Goal: Transaction & Acquisition: Book appointment/travel/reservation

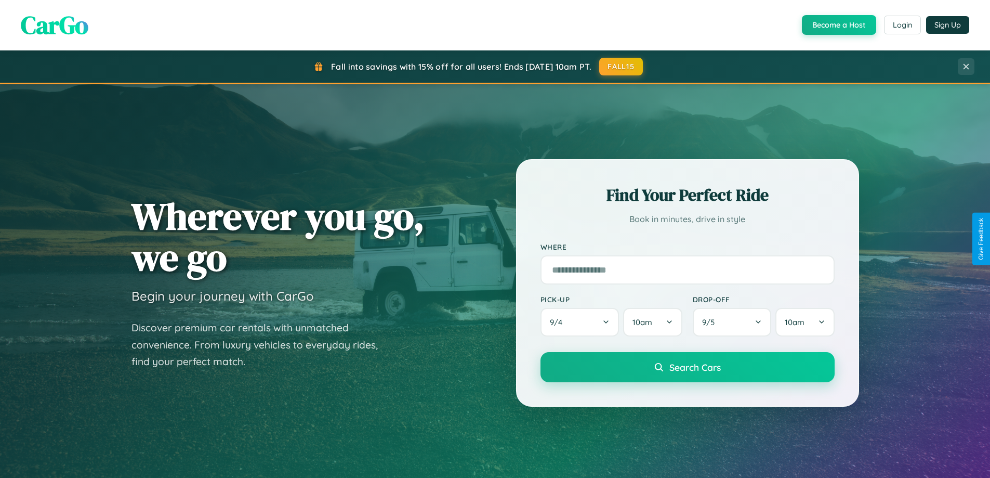
scroll to position [448, 0]
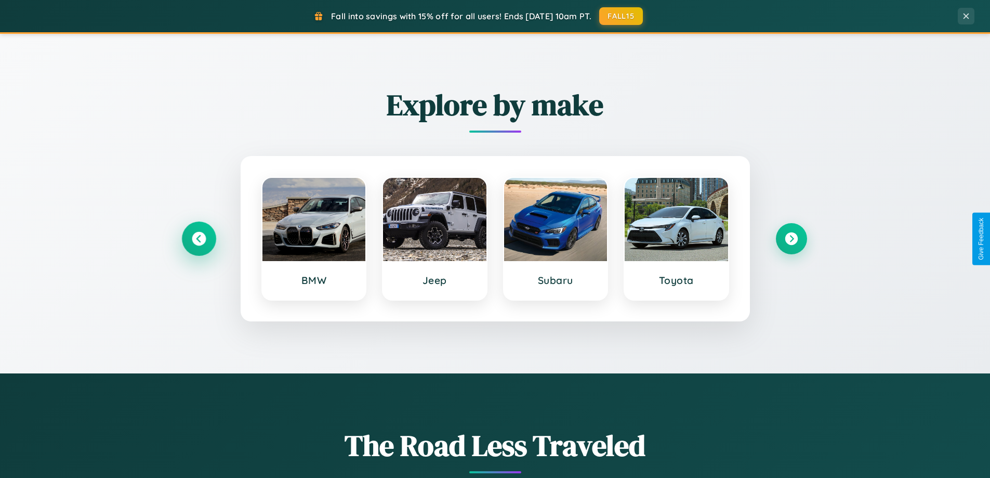
click at [199, 239] on icon at bounding box center [199, 239] width 14 height 14
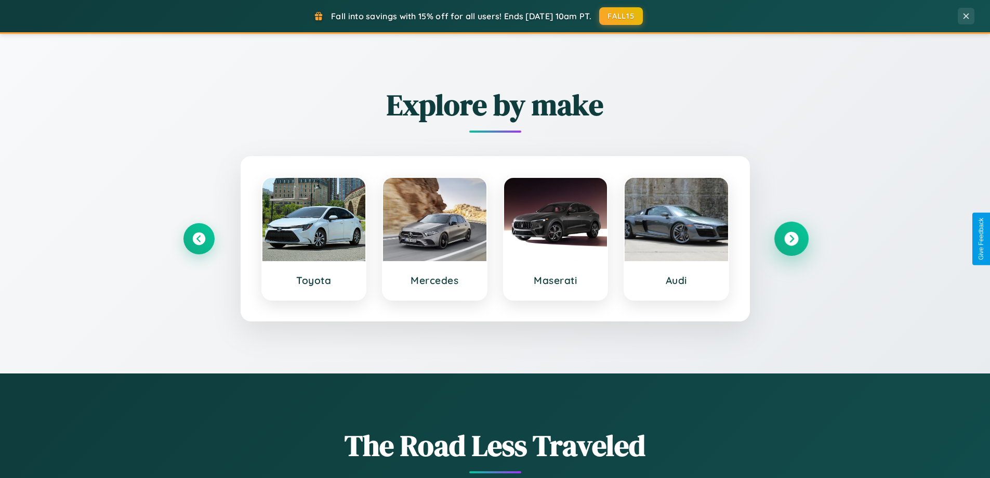
click at [791, 239] on icon at bounding box center [792, 239] width 14 height 14
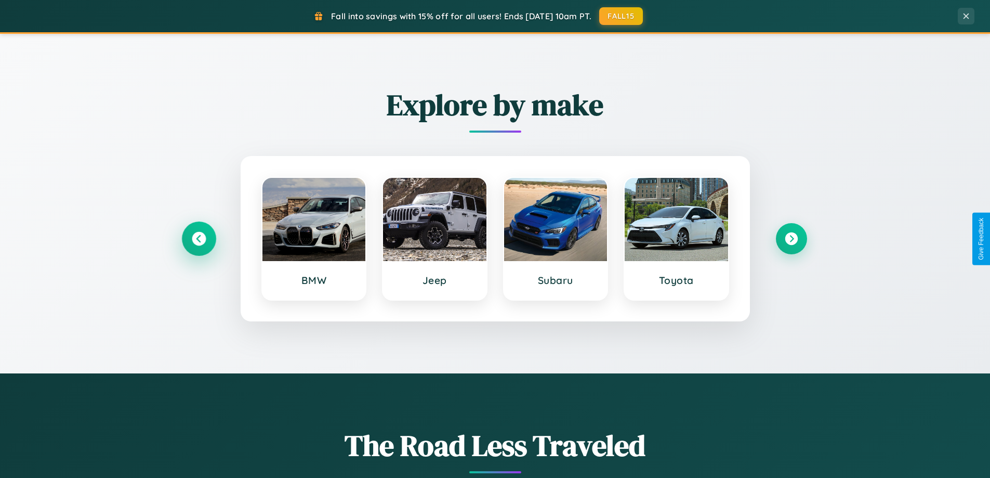
click at [199, 239] on icon at bounding box center [199, 239] width 14 height 14
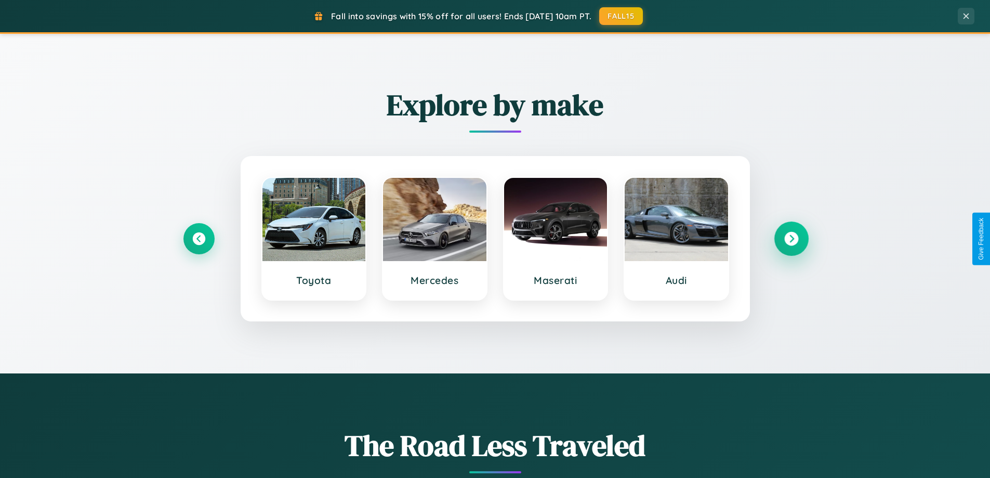
click at [791, 239] on icon at bounding box center [792, 239] width 14 height 14
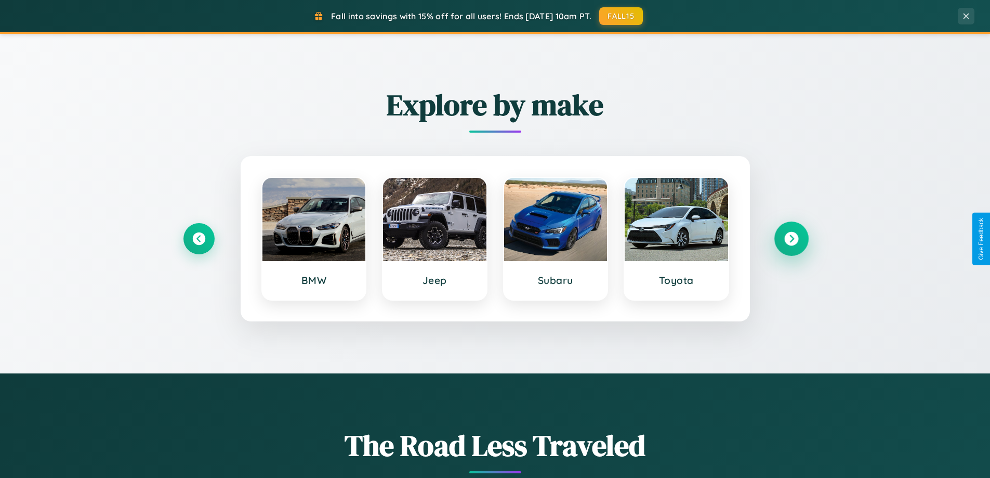
click at [791, 239] on icon at bounding box center [792, 239] width 14 height 14
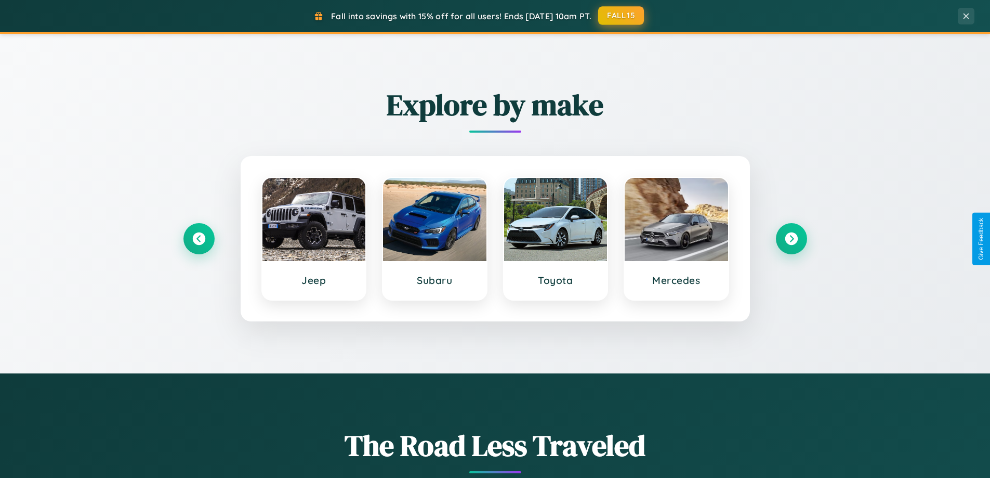
click at [622, 16] on button "FALL15" at bounding box center [621, 15] width 46 height 19
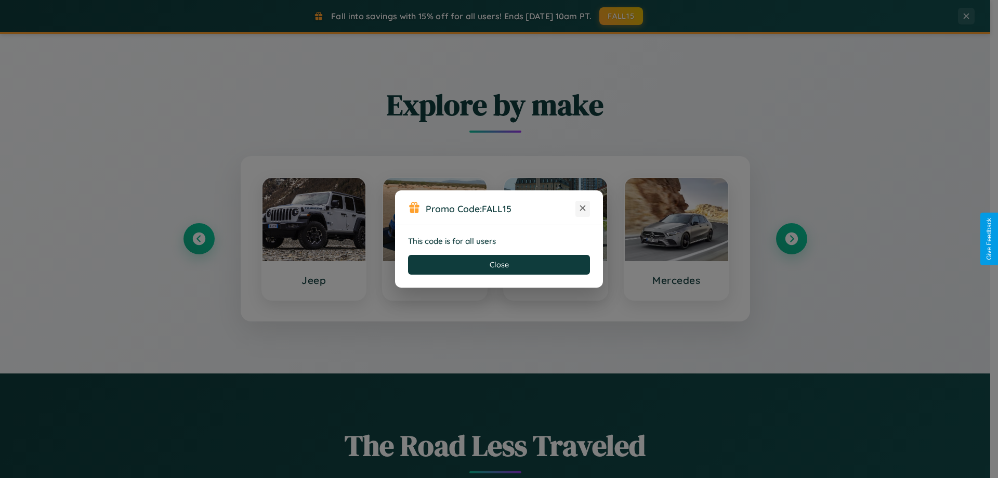
click at [583, 208] on icon at bounding box center [583, 208] width 10 height 10
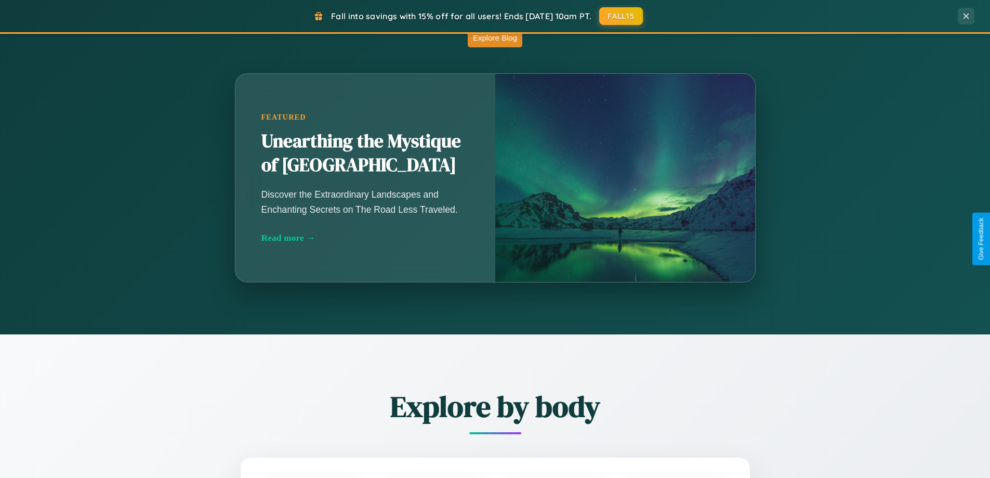
scroll to position [2001, 0]
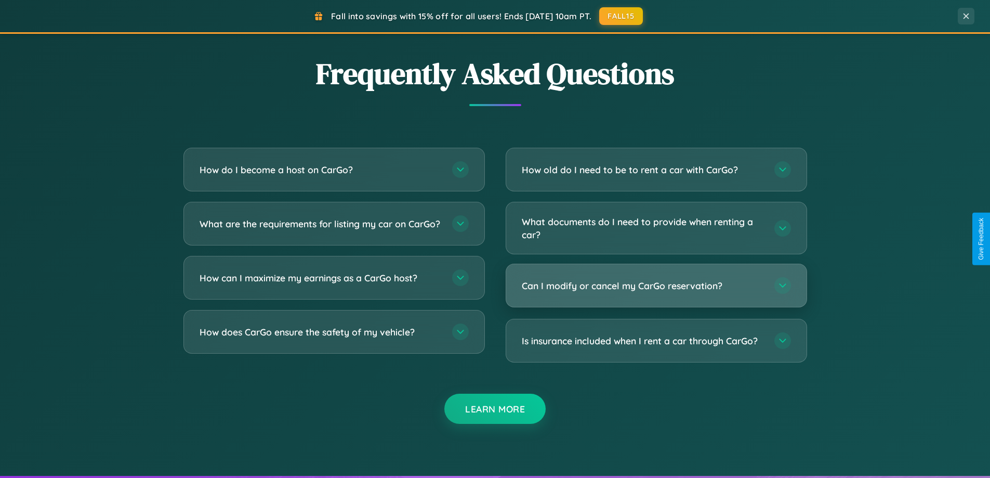
click at [656, 286] on h3 "Can I modify or cancel my CarGo reservation?" at bounding box center [643, 285] width 242 height 13
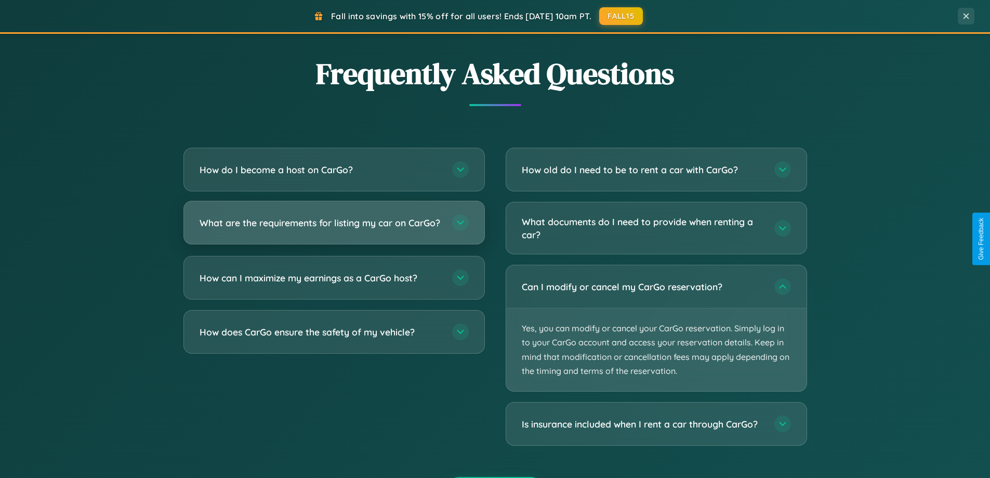
click at [334, 227] on h3 "What are the requirements for listing my car on CarGo?" at bounding box center [321, 222] width 242 height 13
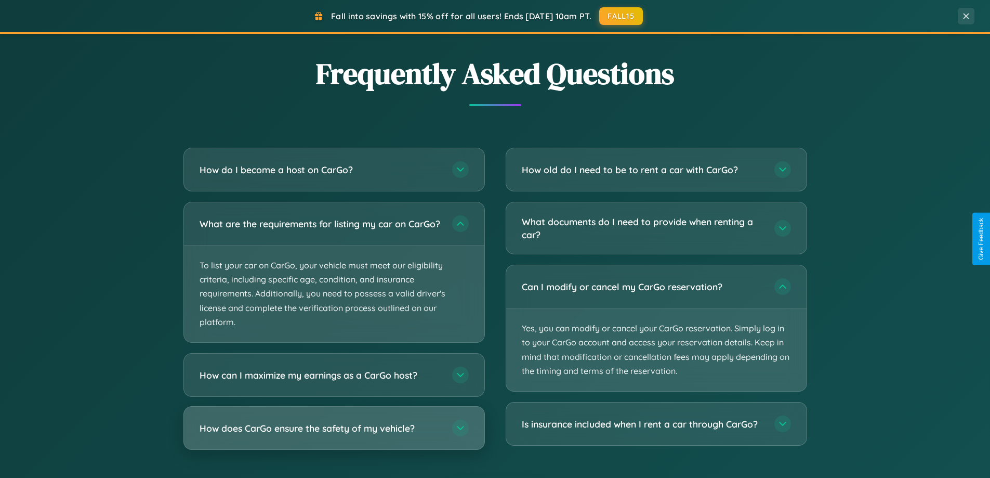
click at [334, 435] on h3 "How does CarGo ensure the safety of my vehicle?" at bounding box center [321, 428] width 242 height 13
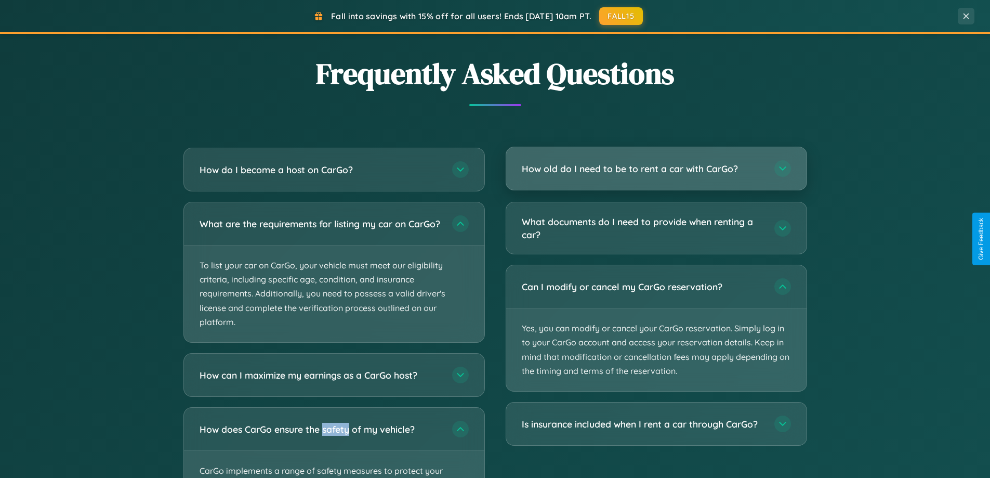
click at [656, 168] on h3 "How old do I need to be to rent a car with CarGo?" at bounding box center [643, 168] width 242 height 13
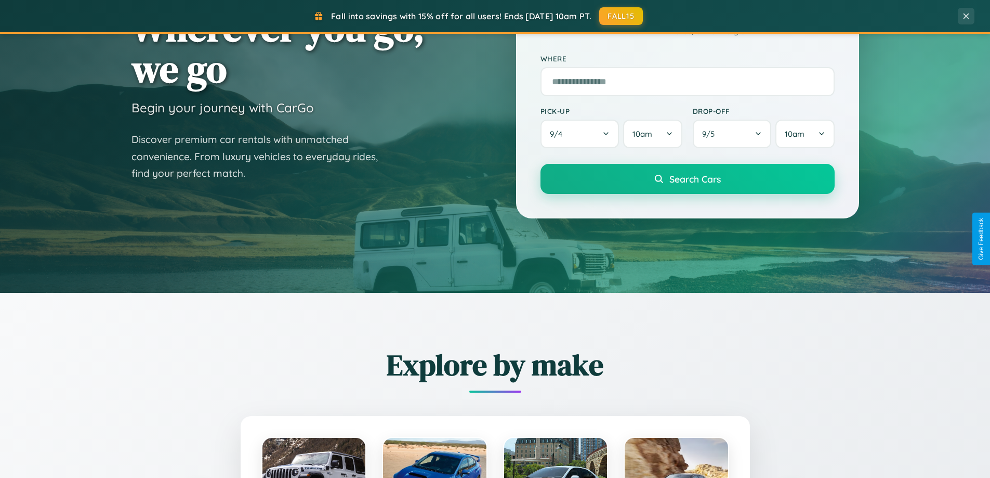
scroll to position [0, 0]
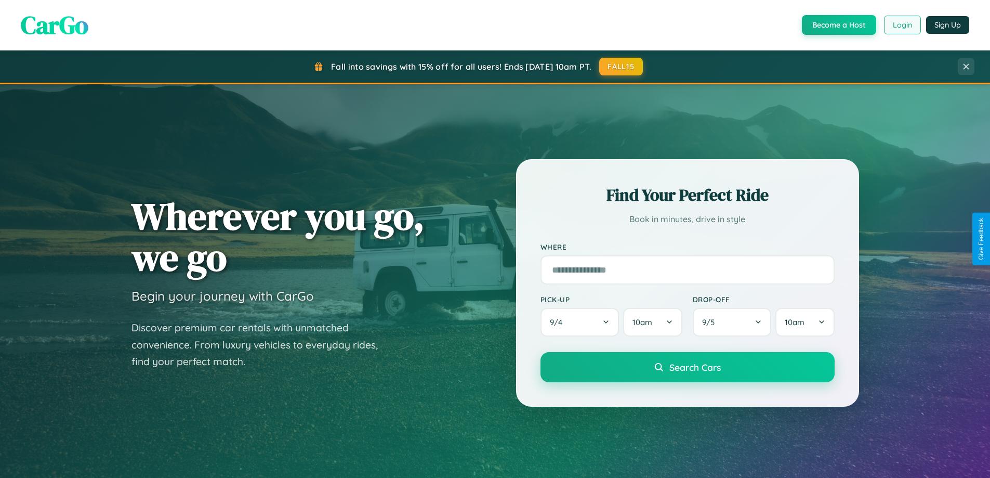
click at [902, 25] on button "Login" at bounding box center [902, 25] width 37 height 19
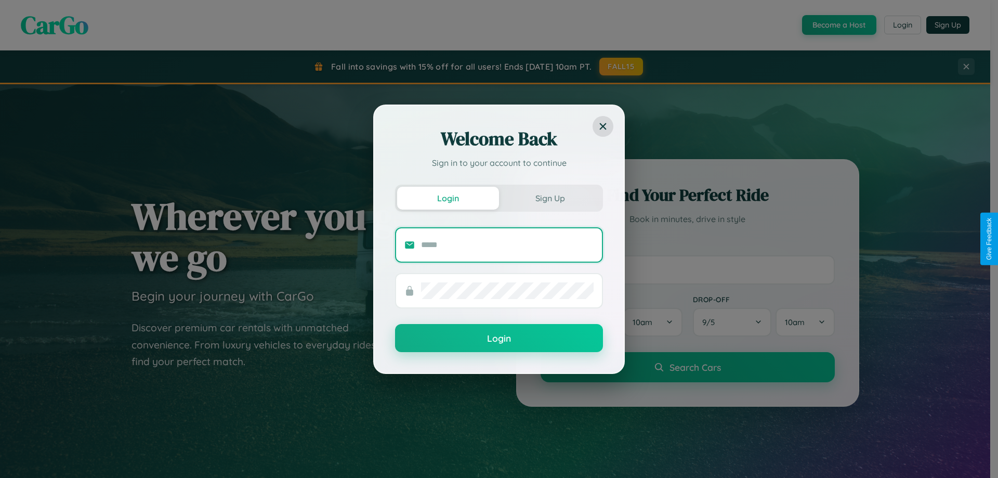
click at [507, 244] on input "text" at bounding box center [507, 245] width 173 height 17
type input "**********"
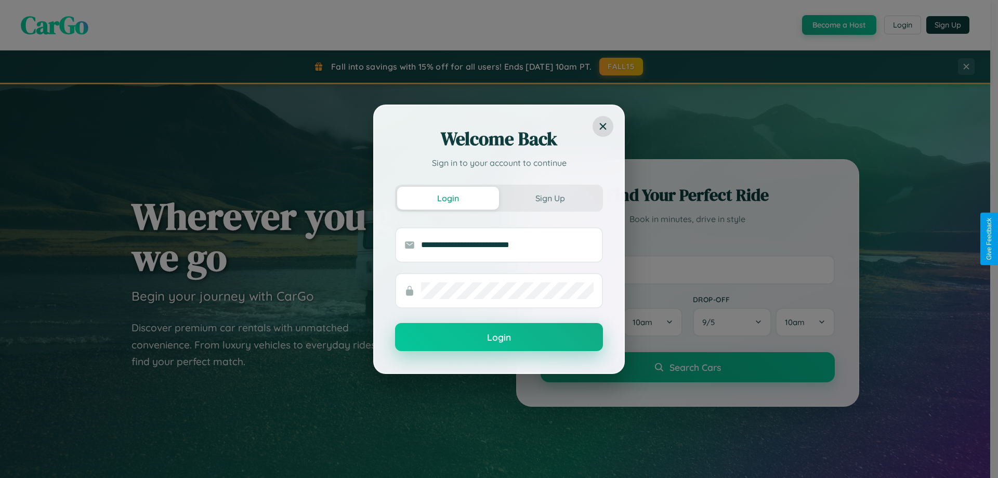
click at [499, 337] on button "Login" at bounding box center [499, 337] width 208 height 28
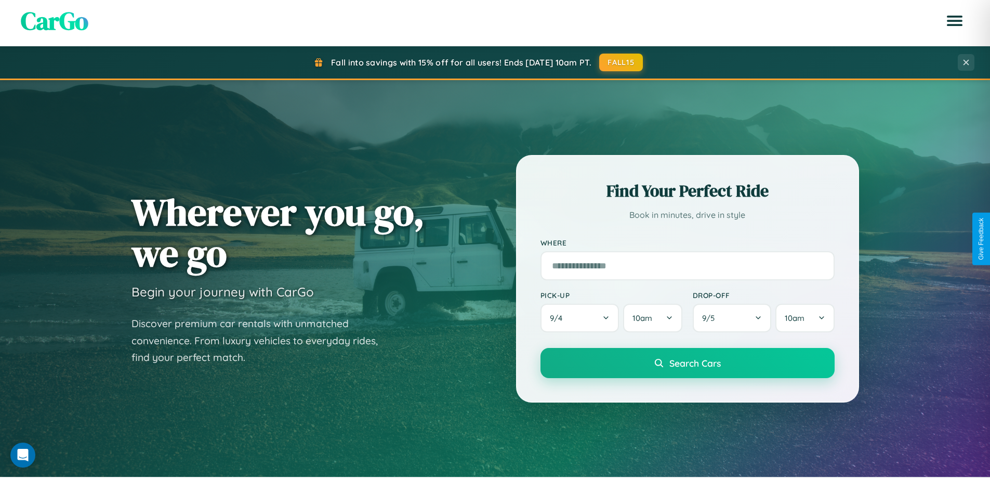
scroll to position [448, 0]
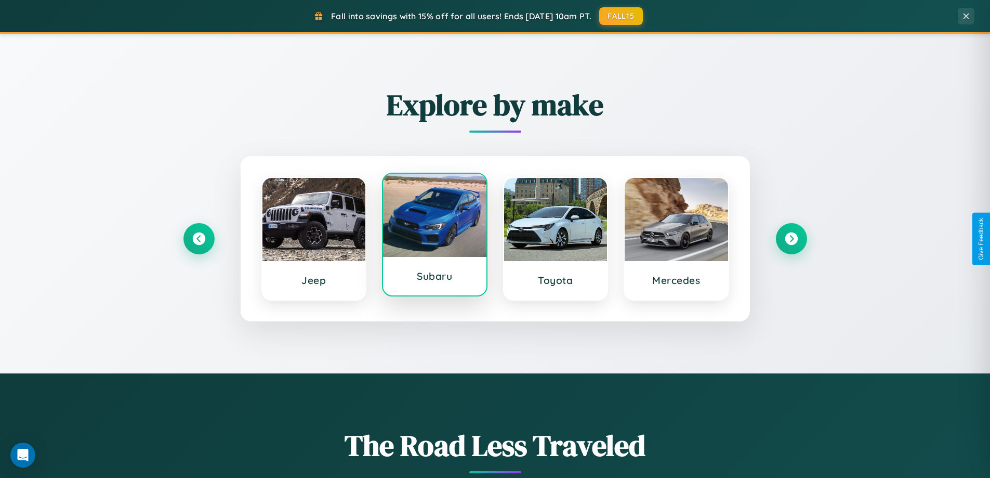
click at [435, 237] on div at bounding box center [434, 215] width 103 height 83
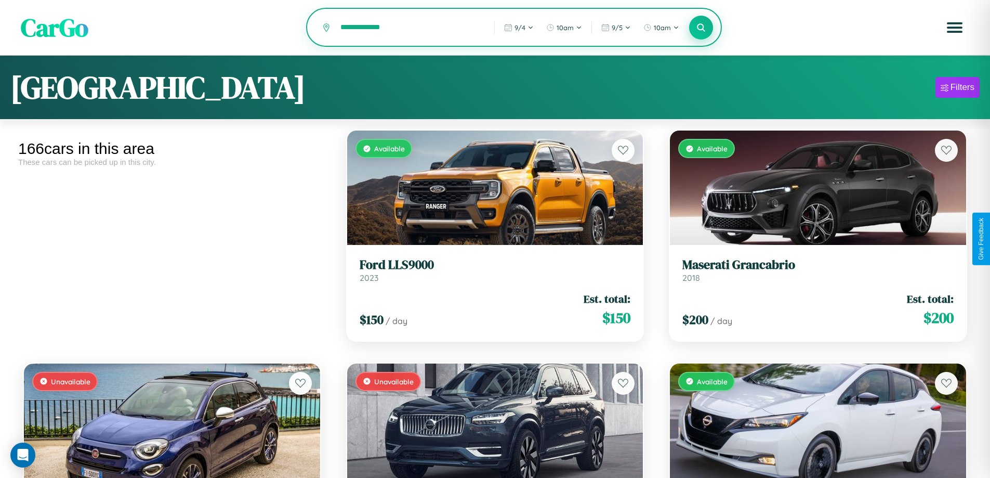
type input "**********"
click at [701, 28] on icon at bounding box center [702, 27] width 10 height 10
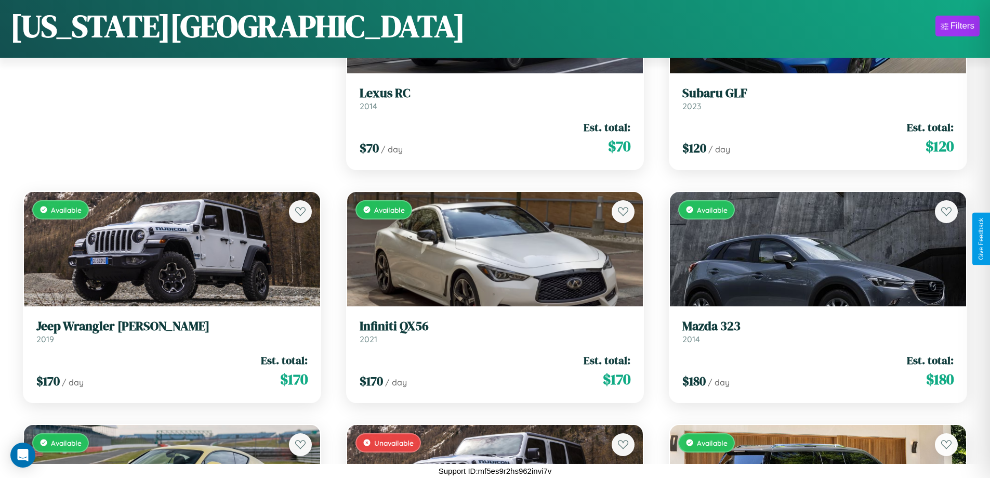
scroll to position [146, 0]
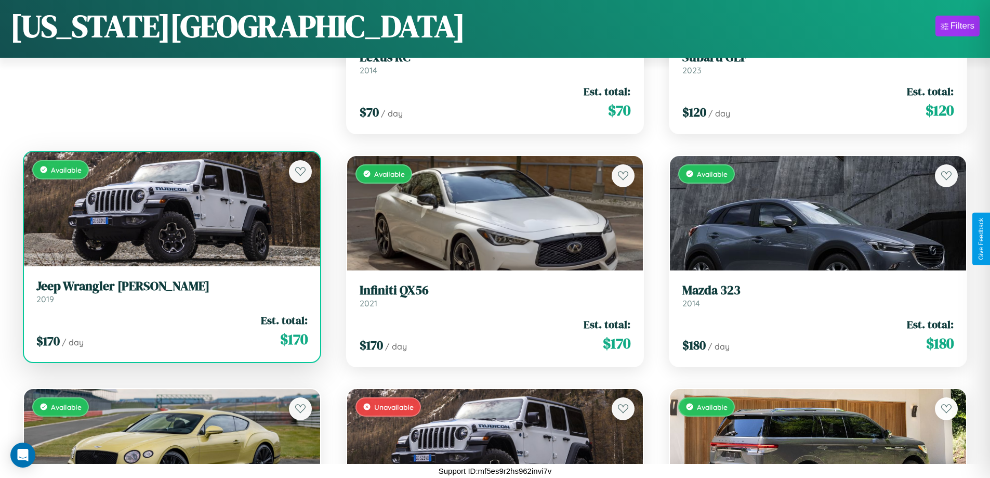
click at [171, 208] on div "Available" at bounding box center [172, 209] width 296 height 114
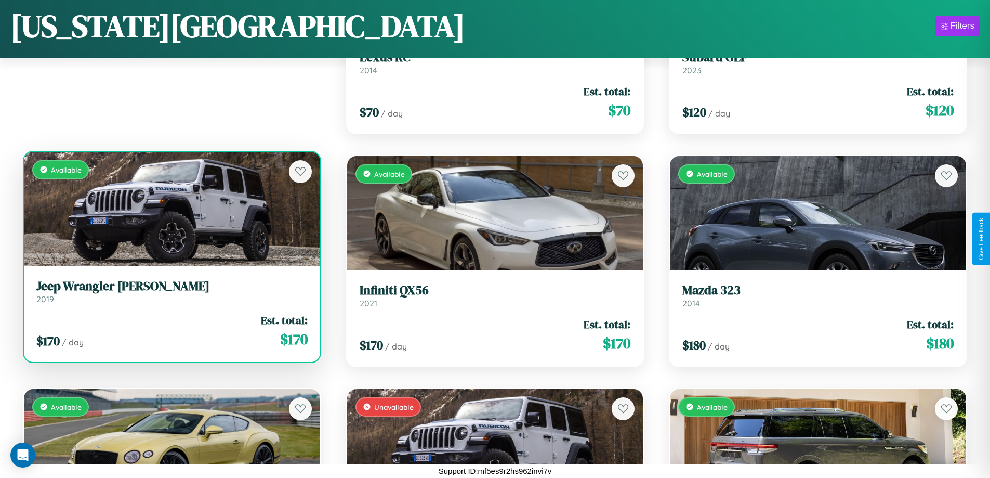
click at [171, 208] on div "Available" at bounding box center [172, 209] width 296 height 114
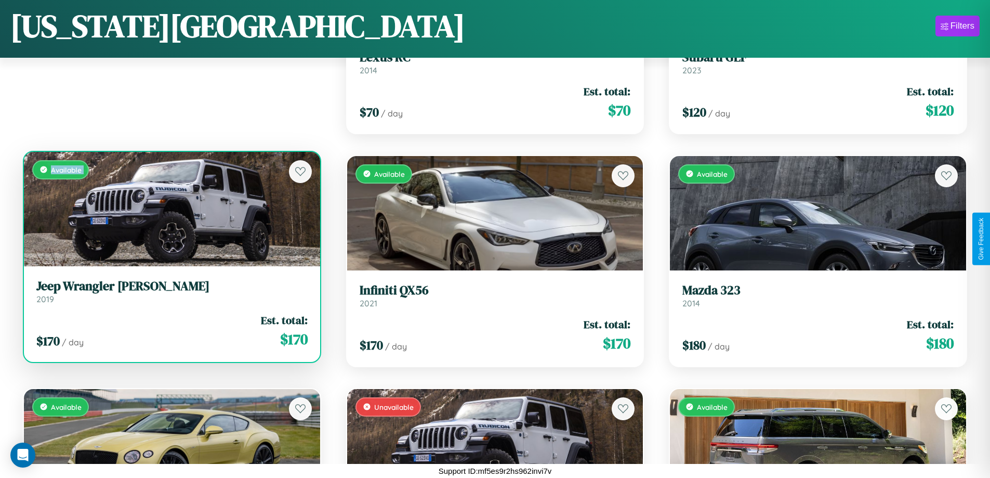
click at [171, 208] on div "Available" at bounding box center [172, 209] width 296 height 114
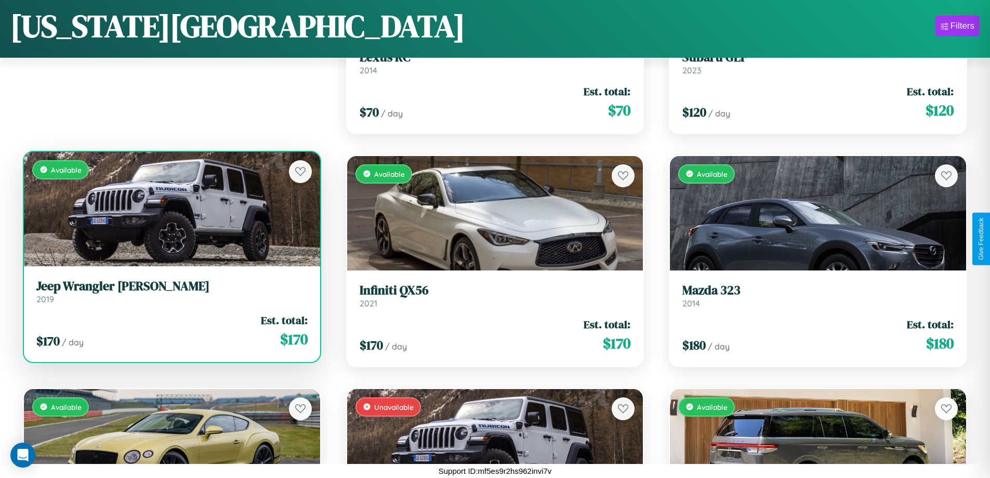
click at [171, 208] on div "Available" at bounding box center [172, 209] width 296 height 114
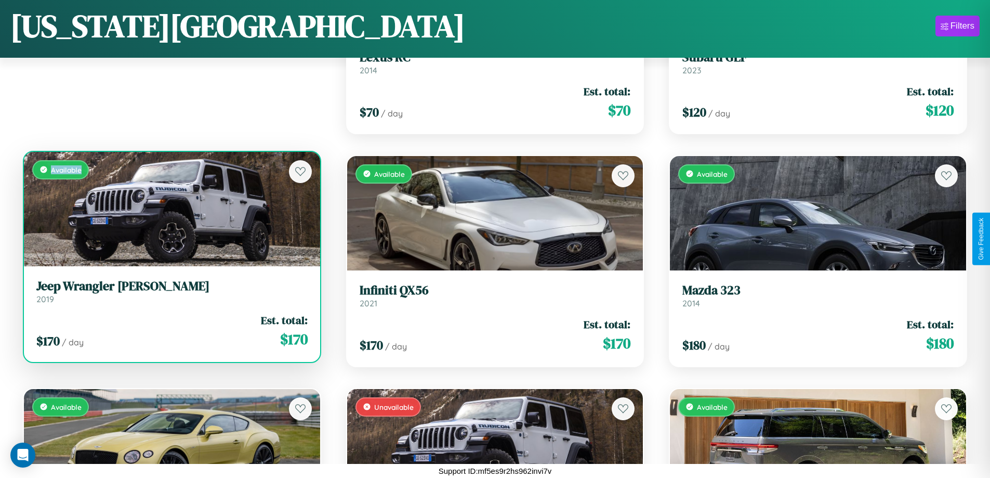
click at [171, 208] on div "Available" at bounding box center [172, 209] width 296 height 114
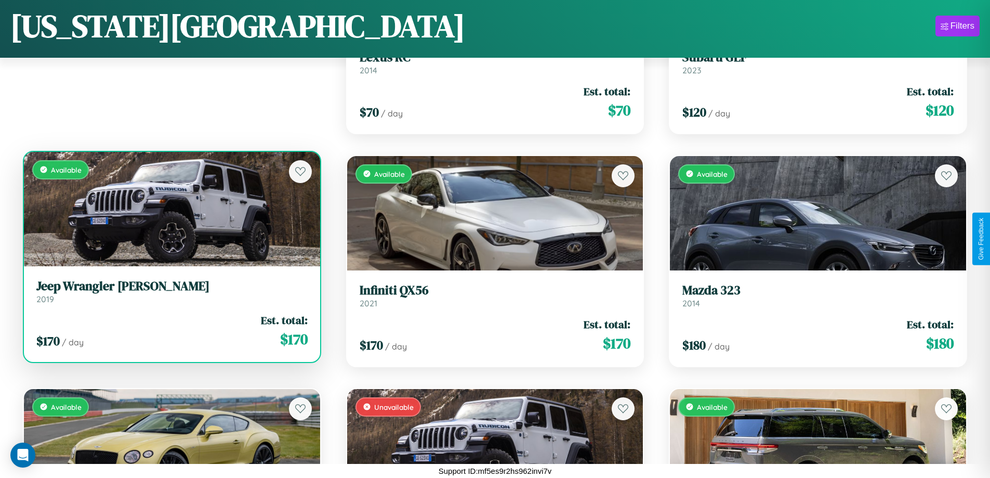
click at [171, 291] on h3 "Jeep Wrangler JK" at bounding box center [171, 286] width 271 height 15
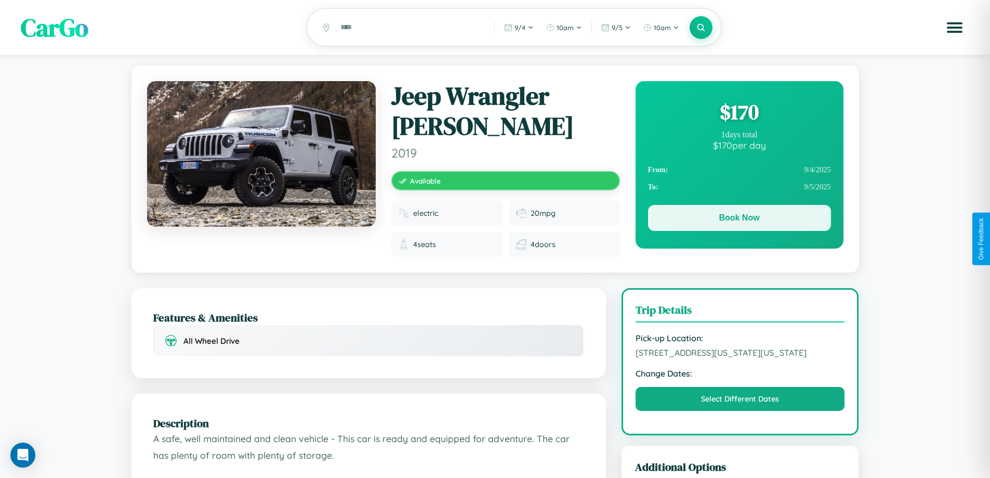
click at [739, 219] on button "Book Now" at bounding box center [739, 218] width 183 height 26
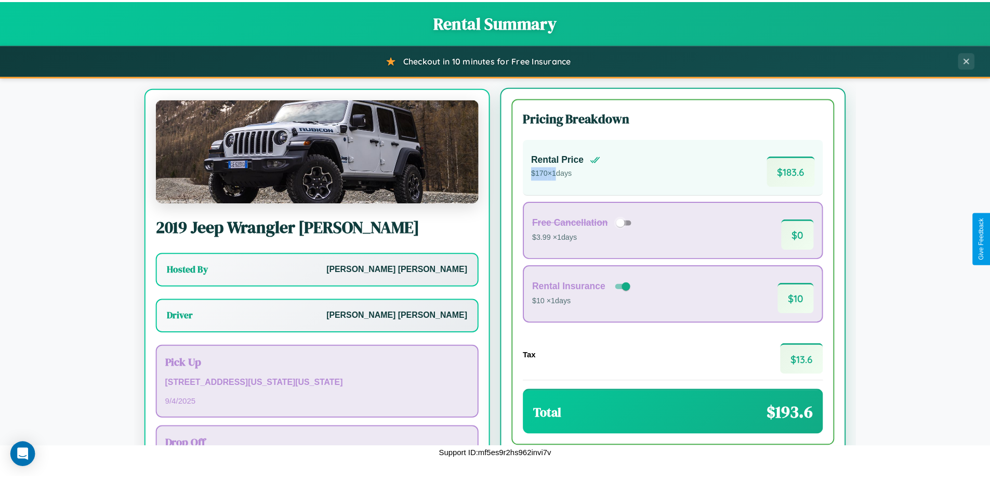
scroll to position [48, 0]
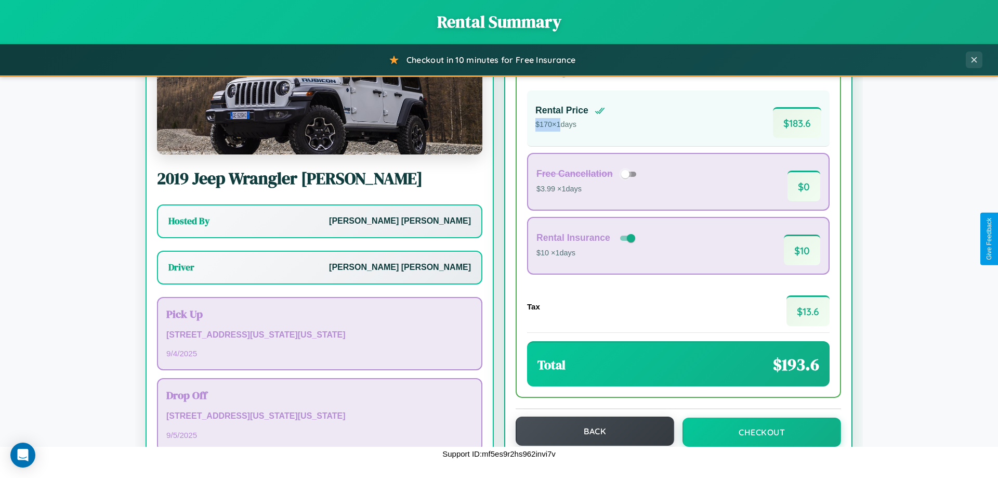
click at [590, 431] on button "Back" at bounding box center [595, 430] width 159 height 29
